Goal: Information Seeking & Learning: Learn about a topic

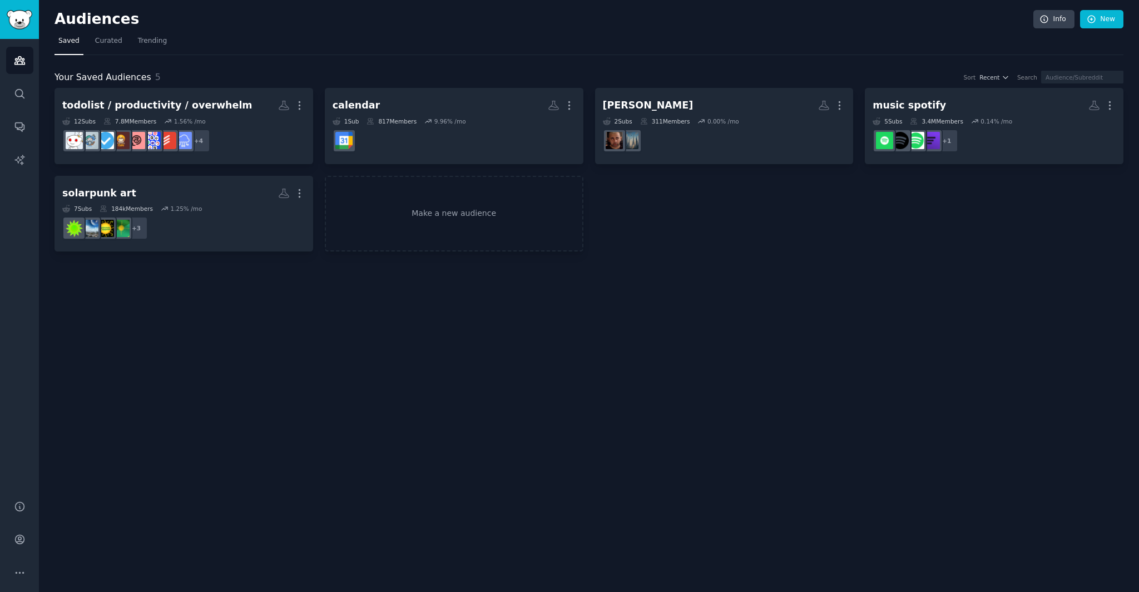
click at [454, 23] on h2 "Audiences" at bounding box center [544, 20] width 979 height 18
click at [463, 32] on nav "Saved Curated Trending" at bounding box center [589, 43] width 1069 height 23
click at [467, 24] on h2 "Audiences" at bounding box center [544, 20] width 979 height 18
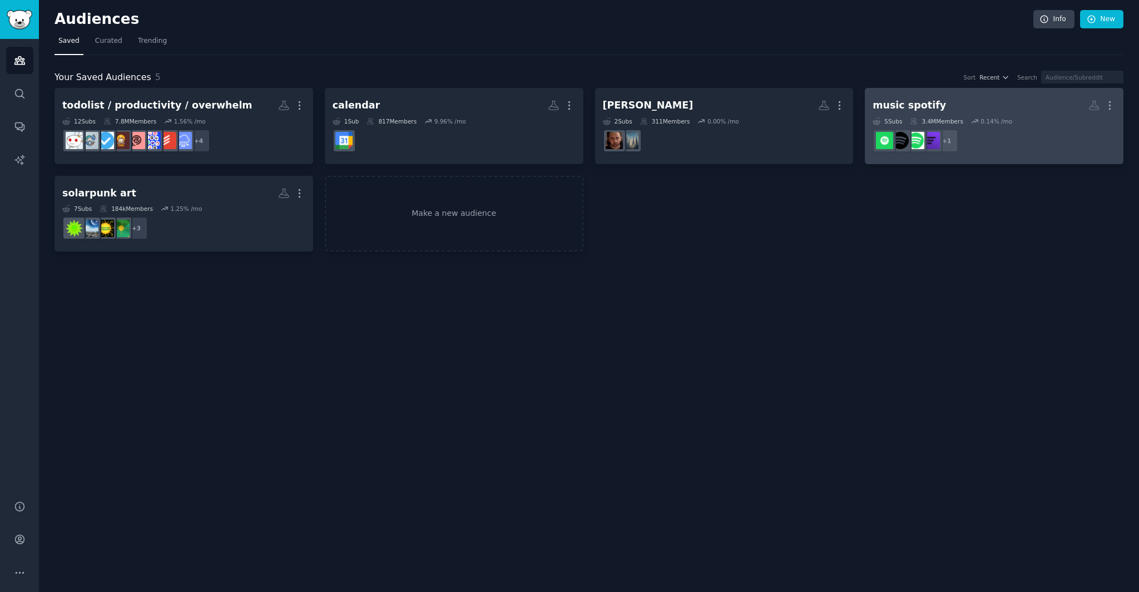
click at [922, 103] on div "music spotify" at bounding box center [909, 105] width 73 height 14
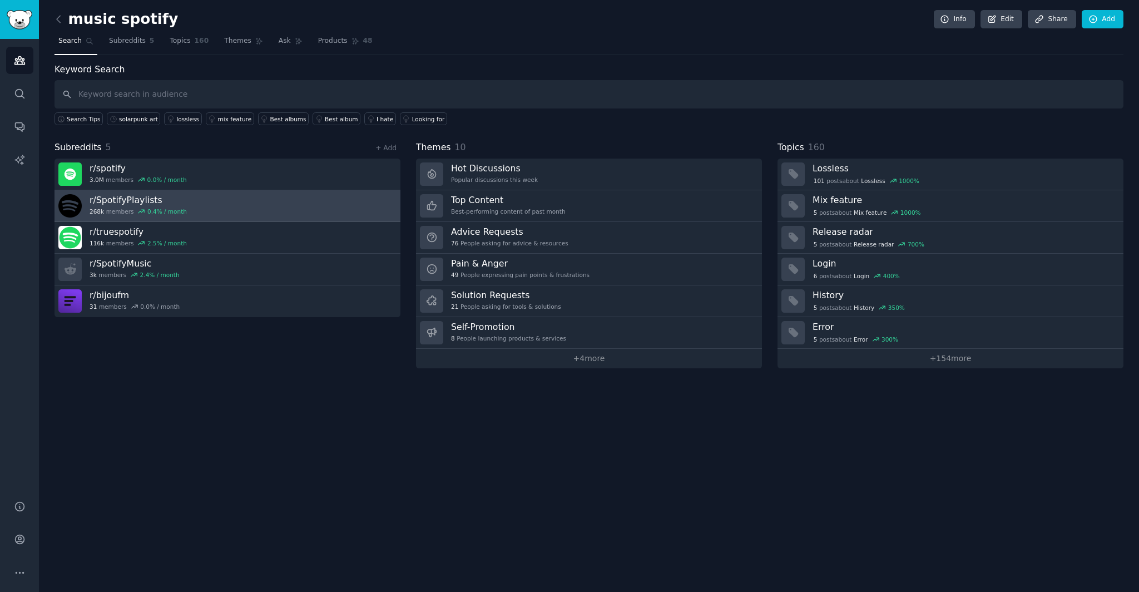
click at [137, 198] on h3 "r/ SpotifyPlaylists" at bounding box center [138, 200] width 97 height 12
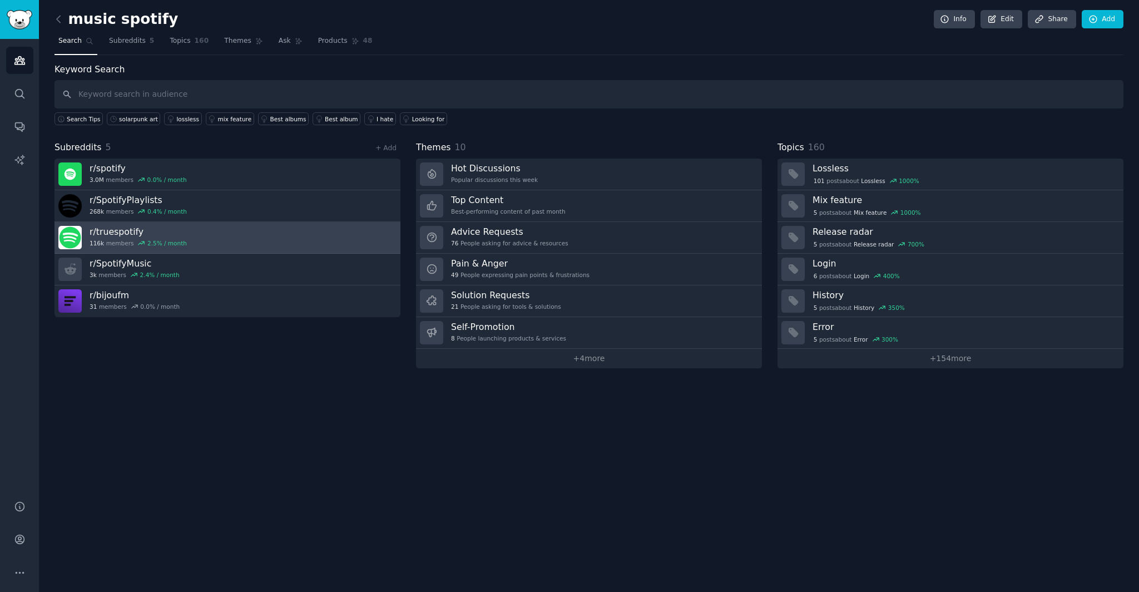
click at [126, 230] on h3 "r/ truespotify" at bounding box center [138, 232] width 97 height 12
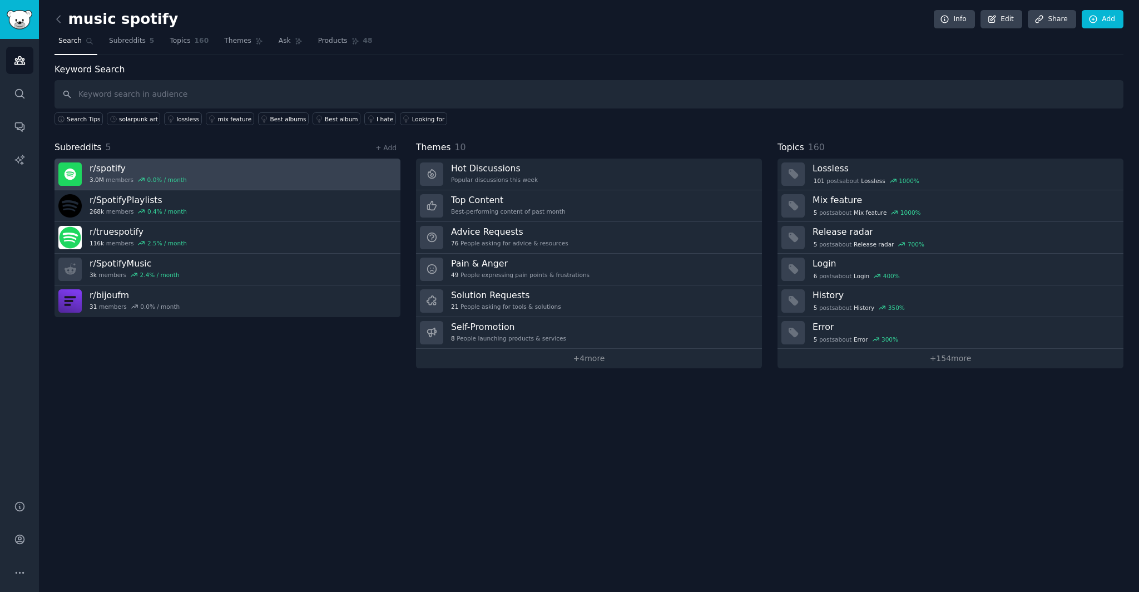
click at [111, 167] on h3 "r/ spotify" at bounding box center [138, 168] width 97 height 12
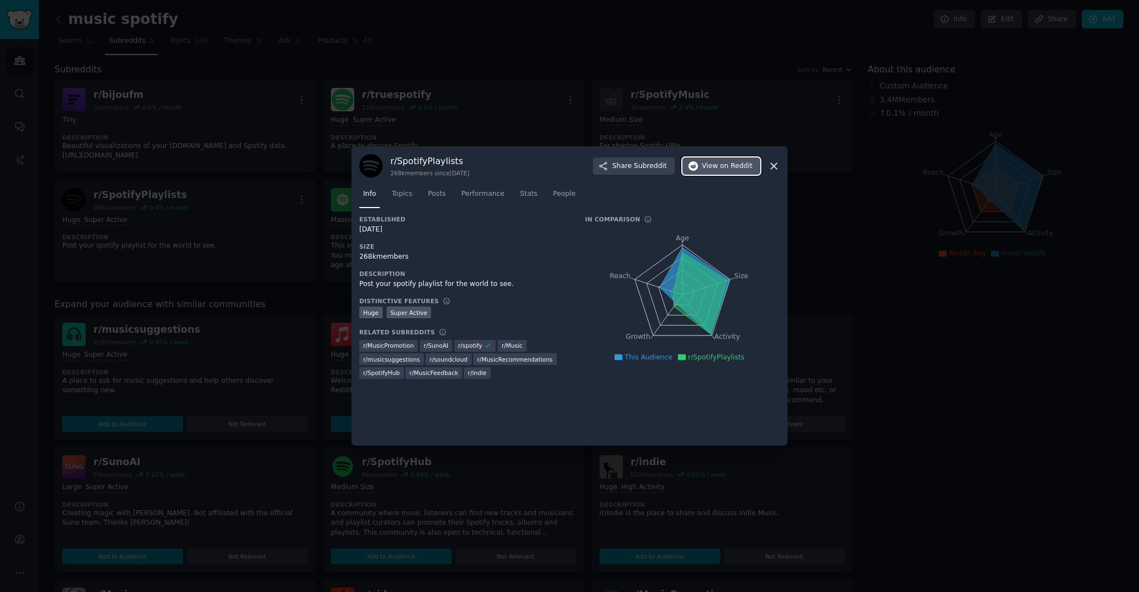
click at [723, 165] on span "on Reddit" at bounding box center [736, 166] width 32 height 10
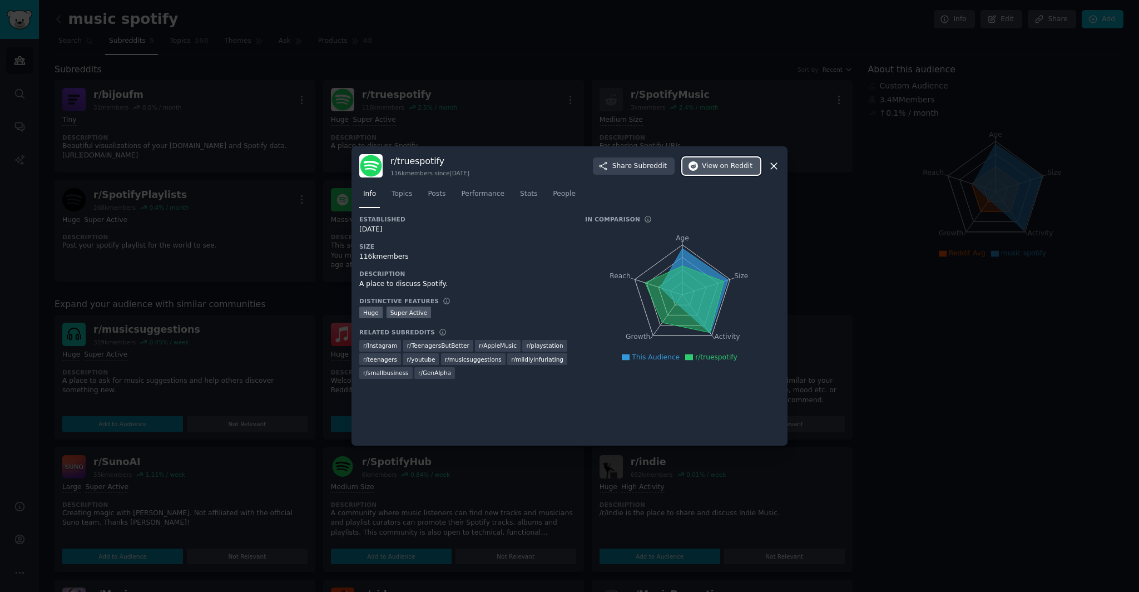
click at [727, 164] on span "on Reddit" at bounding box center [736, 166] width 32 height 10
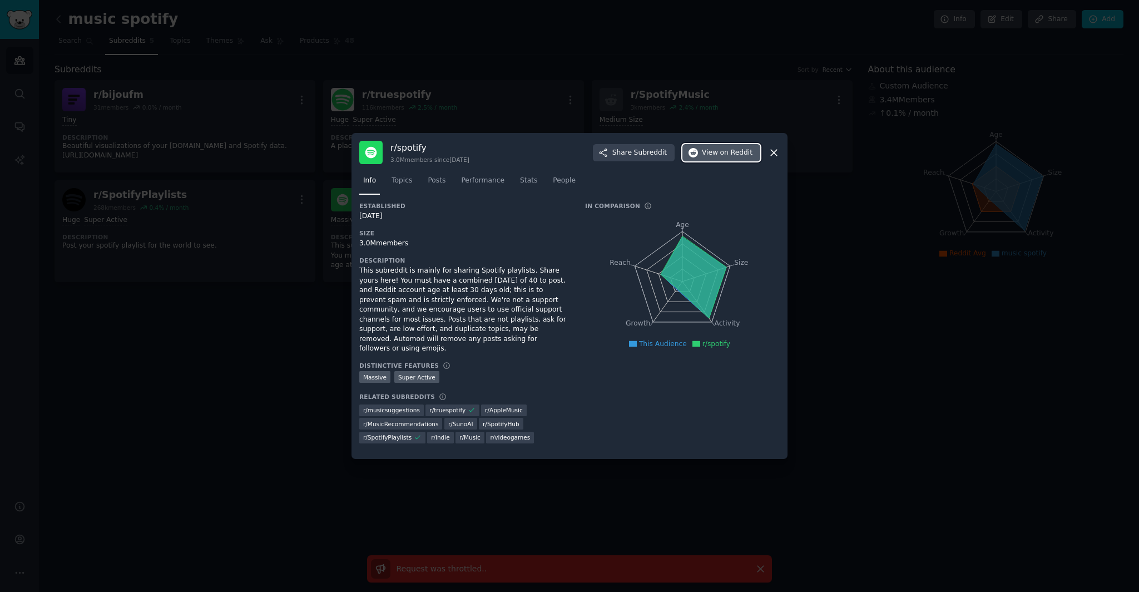
click at [699, 157] on icon "button" at bounding box center [694, 153] width 10 height 10
click at [730, 158] on span "on Reddit" at bounding box center [736, 153] width 32 height 10
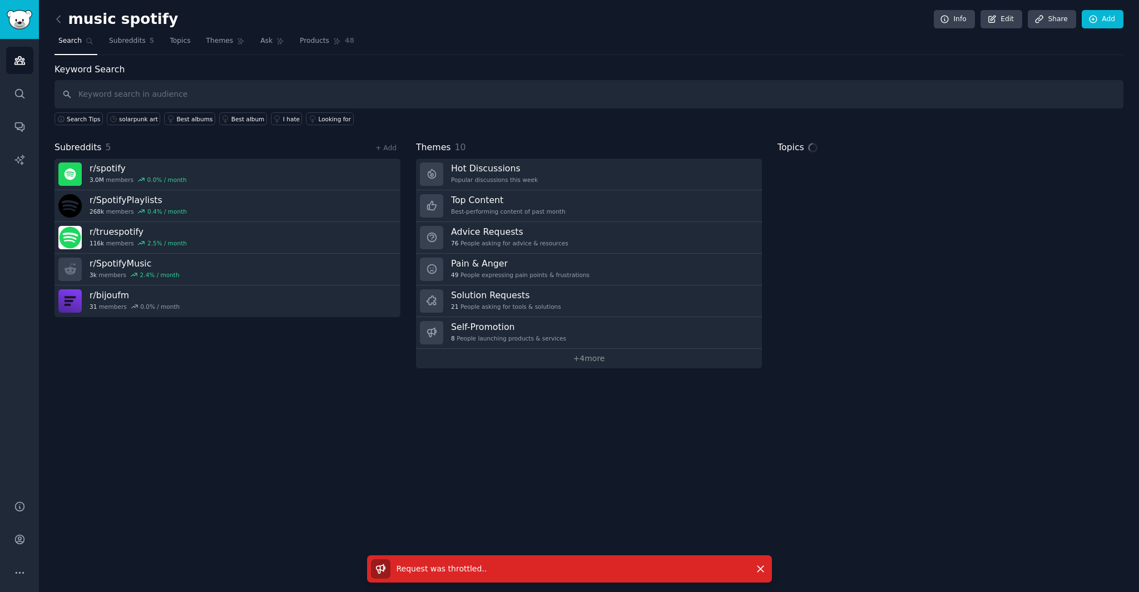
click at [949, 115] on div "Search Tips solarpunk art Best albums Best album I hate Looking for" at bounding box center [589, 116] width 1069 height 17
click at [928, 239] on div "Topics" at bounding box center [951, 254] width 346 height 227
click at [1002, 248] on div "Topics" at bounding box center [951, 254] width 346 height 227
